Goal: Task Accomplishment & Management: Manage account settings

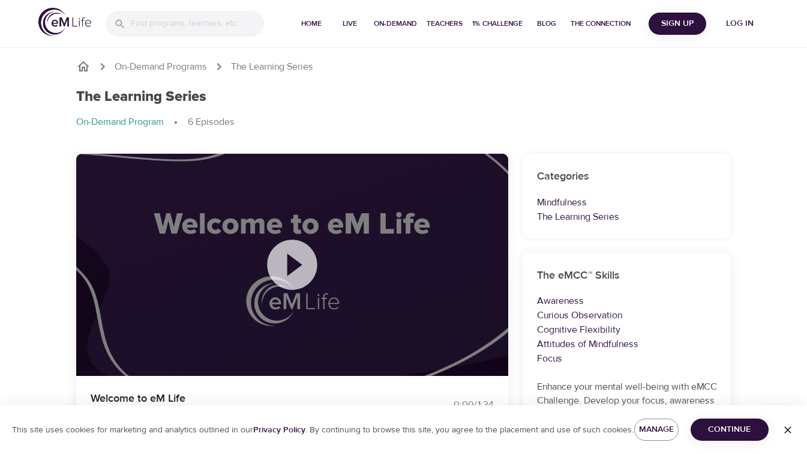
click at [742, 34] on button "Log in" at bounding box center [740, 24] width 58 height 22
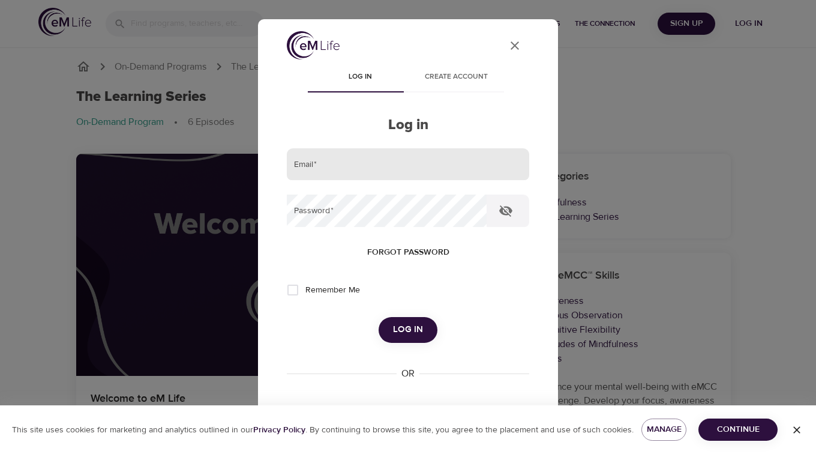
click at [388, 149] on input "email" at bounding box center [408, 164] width 242 height 32
type input "[EMAIL_ADDRESS][DOMAIN_NAME]"
click at [379, 317] on button "Log in" at bounding box center [408, 329] width 59 height 25
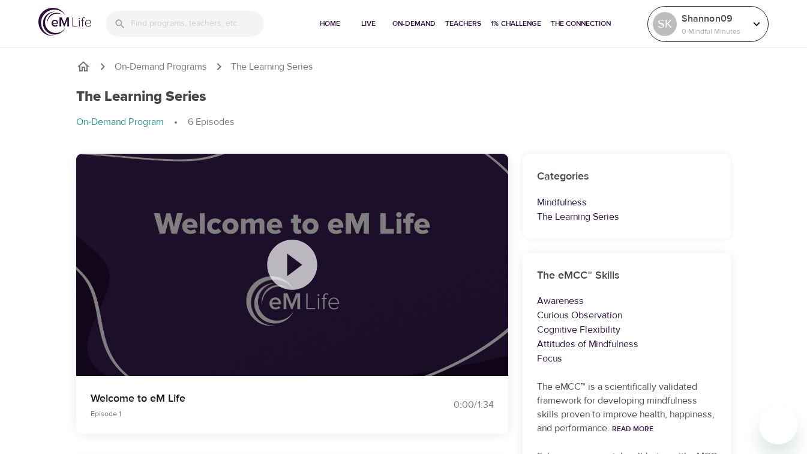
click at [734, 41] on div "SK Shannon09 0 Mindful Minutes" at bounding box center [707, 24] width 121 height 36
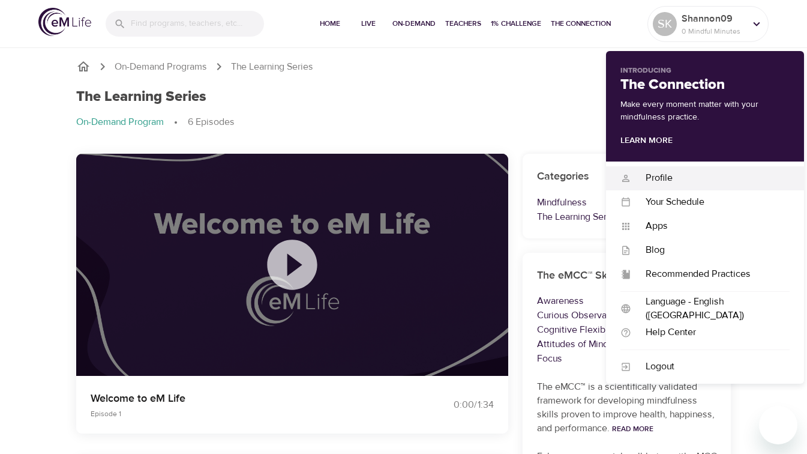
click at [663, 170] on div "Profile Profile" at bounding box center [705, 178] width 198 height 24
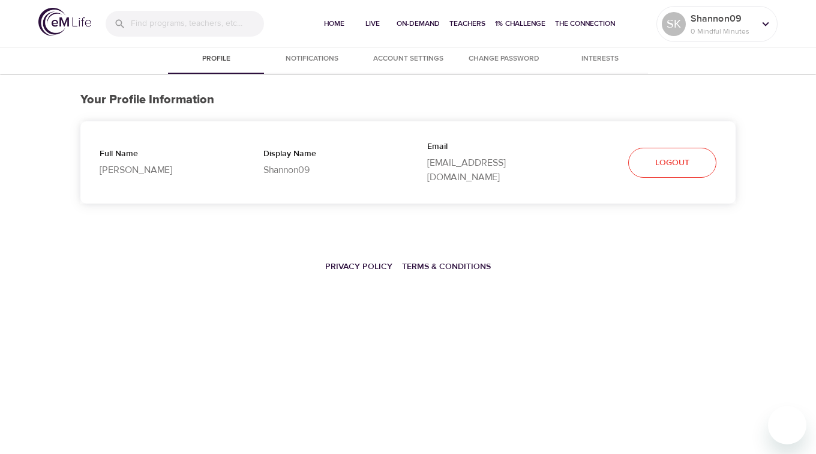
click at [218, 181] on div "Full Name [PERSON_NAME]" at bounding box center [162, 162] width 164 height 68
click at [412, 158] on div "Email [EMAIL_ADDRESS][DOMAIN_NAME]" at bounding box center [490, 162] width 164 height 82
click at [403, 54] on span "Account Settings" at bounding box center [408, 59] width 82 height 13
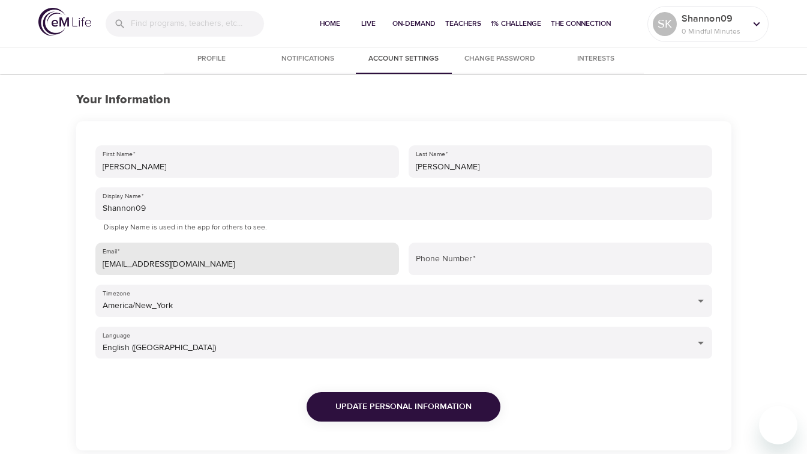
click at [227, 267] on input "[EMAIL_ADDRESS][DOMAIN_NAME]" at bounding box center [247, 258] width 304 height 32
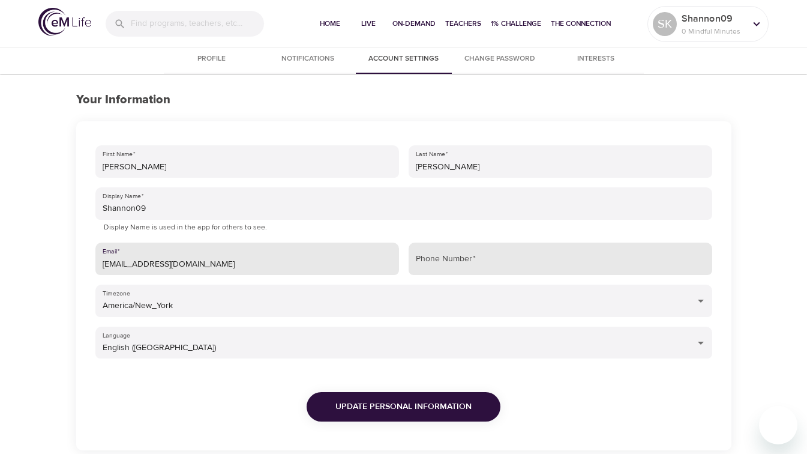
type input "[EMAIL_ADDRESS][DOMAIN_NAME]"
click at [436, 260] on input "Phone Number   *" at bounding box center [561, 258] width 304 height 32
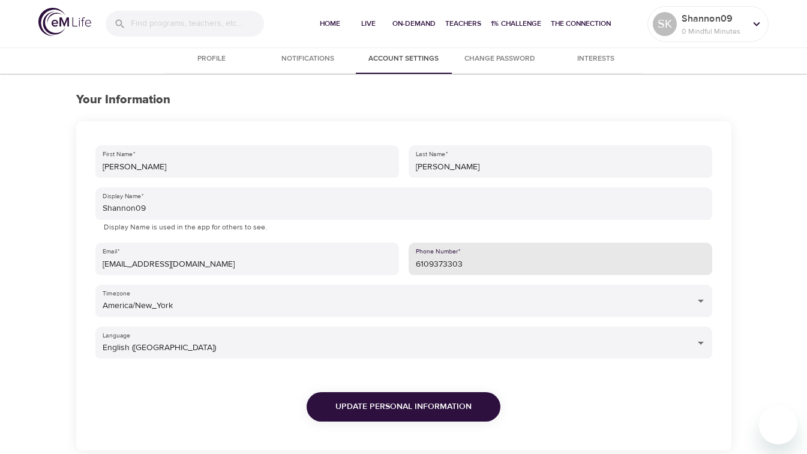
type input "6109373303"
click at [540, 388] on div "Update Personal Information" at bounding box center [404, 404] width 626 height 82
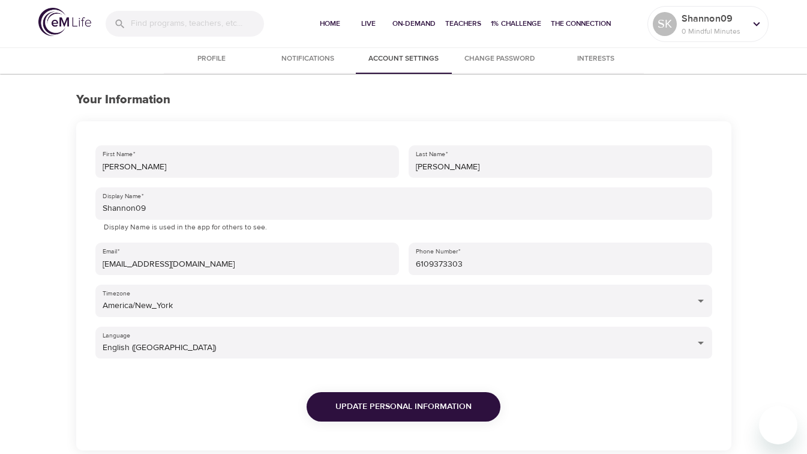
click at [455, 401] on span "Update Personal Information" at bounding box center [403, 406] width 136 height 15
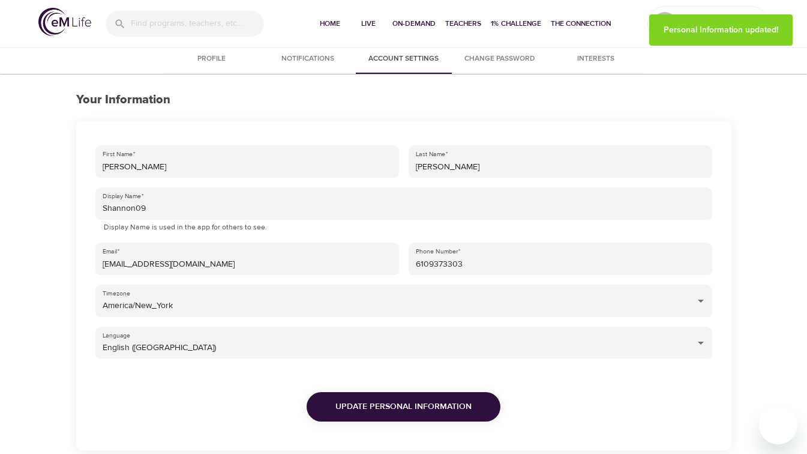
click at [745, 46] on div "Home Live On-Demand Teachers 1% Challenge The Connection SK Shannon09 0 Mindful…" at bounding box center [403, 24] width 807 height 48
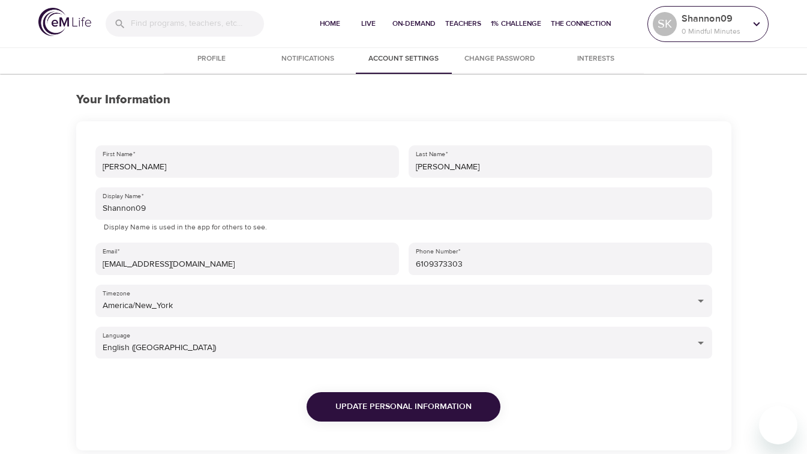
click at [726, 31] on p "0 Mindful Minutes" at bounding box center [714, 31] width 64 height 11
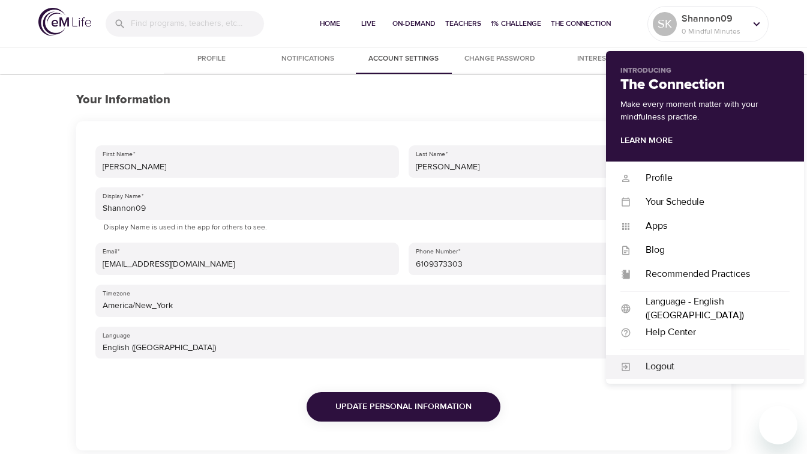
click at [658, 364] on div "Logout" at bounding box center [710, 366] width 158 height 14
